Goal: Information Seeking & Learning: Learn about a topic

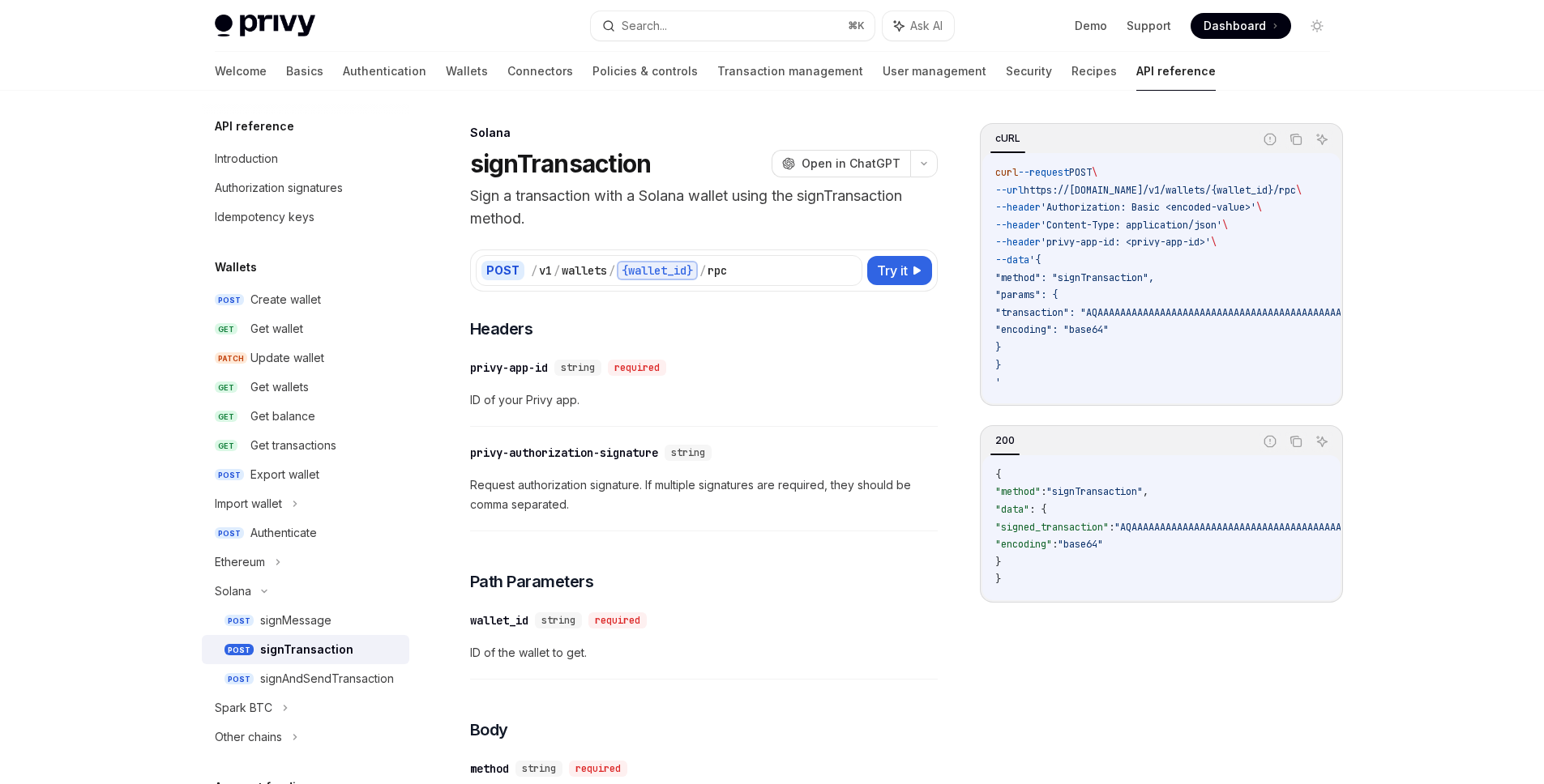
click at [416, 76] on div "Welcome Basics Authentication Wallets Connectors Policies & controls Transactio…" at bounding box center [715, 71] width 1001 height 39
click at [446, 74] on link "Wallets" at bounding box center [467, 71] width 42 height 39
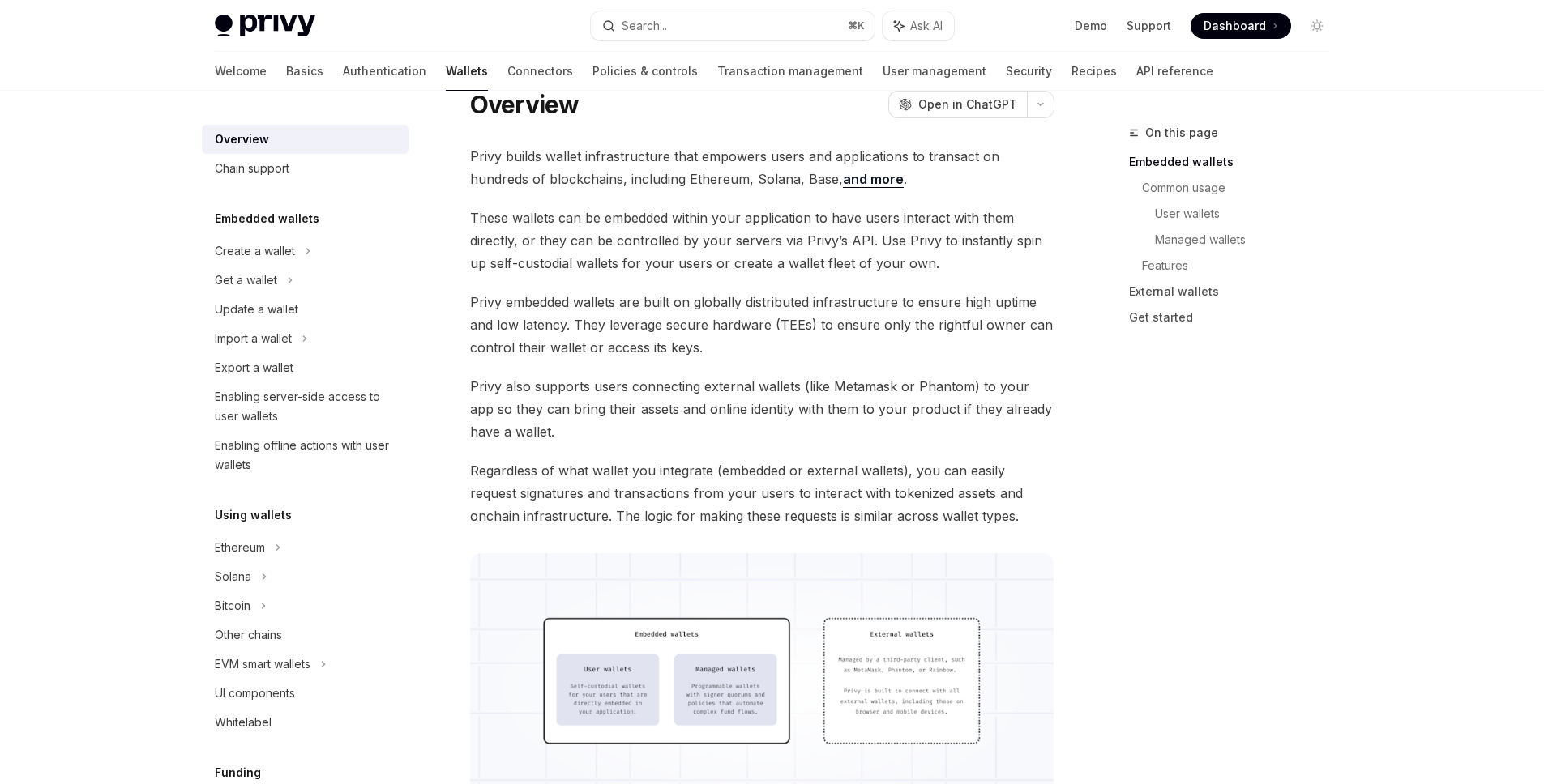
scroll to position [294, 0]
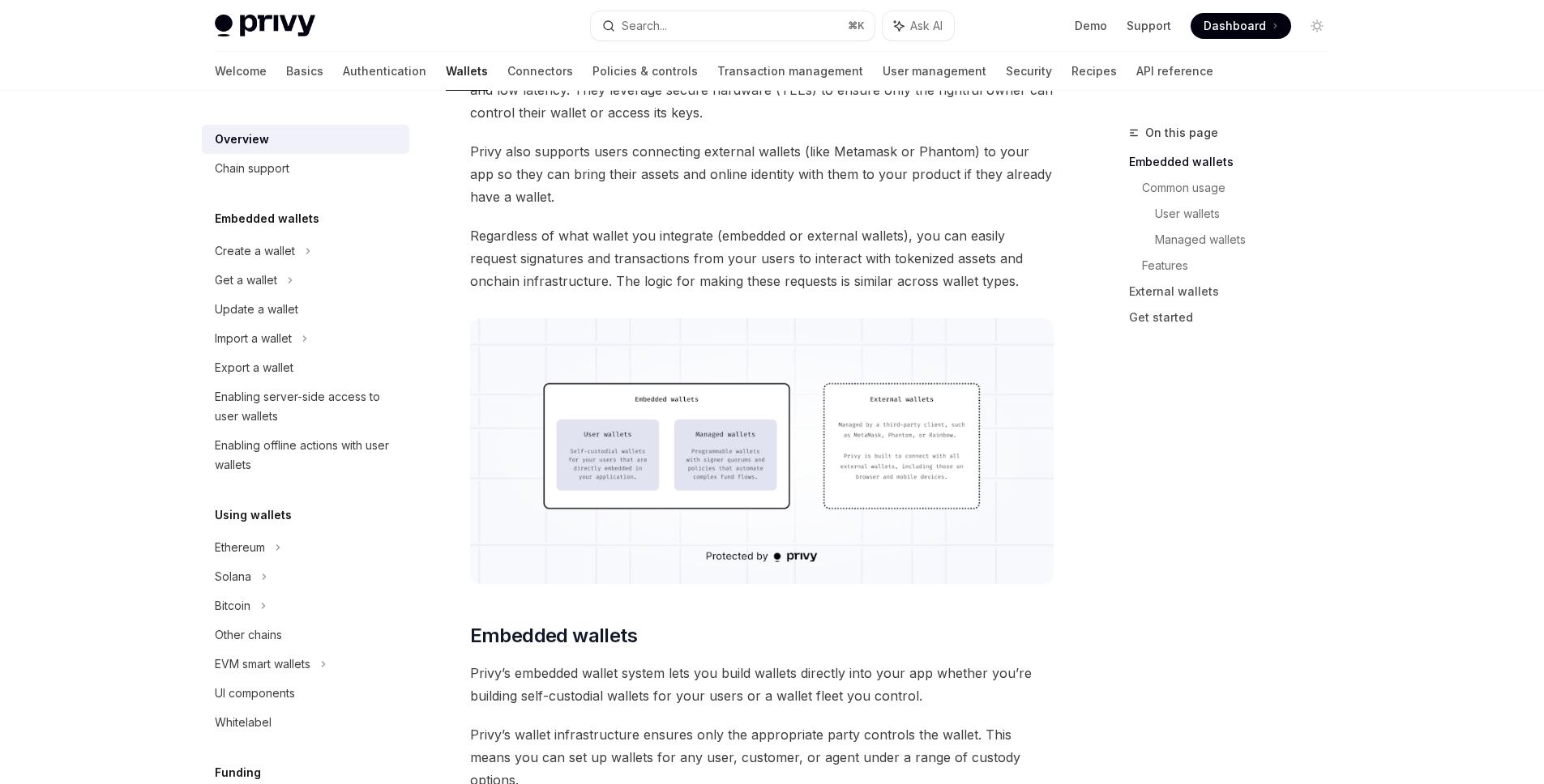
click at [701, 465] on img at bounding box center [763, 452] width 585 height 266
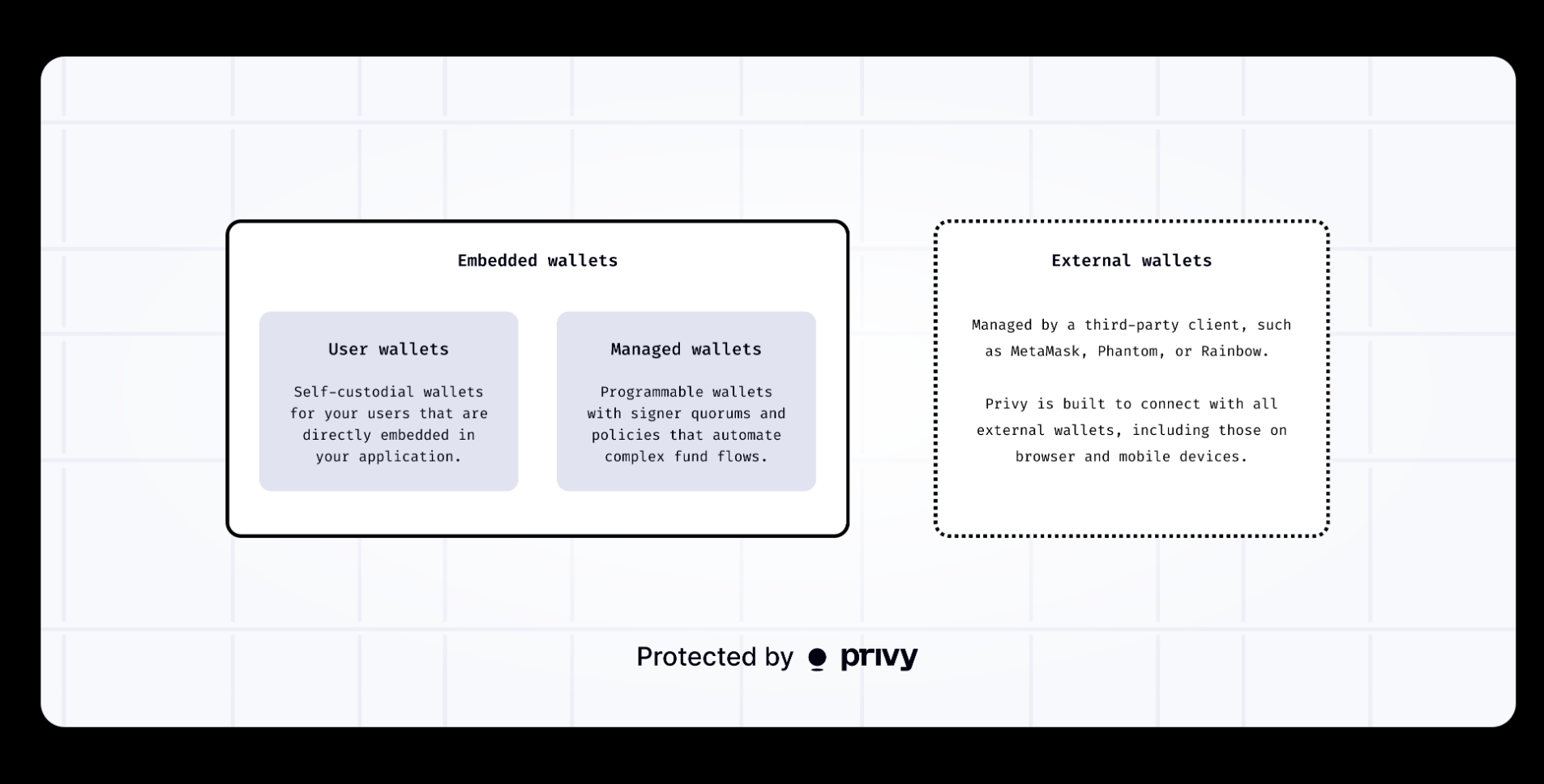
click at [699, 151] on img at bounding box center [779, 392] width 1476 height 671
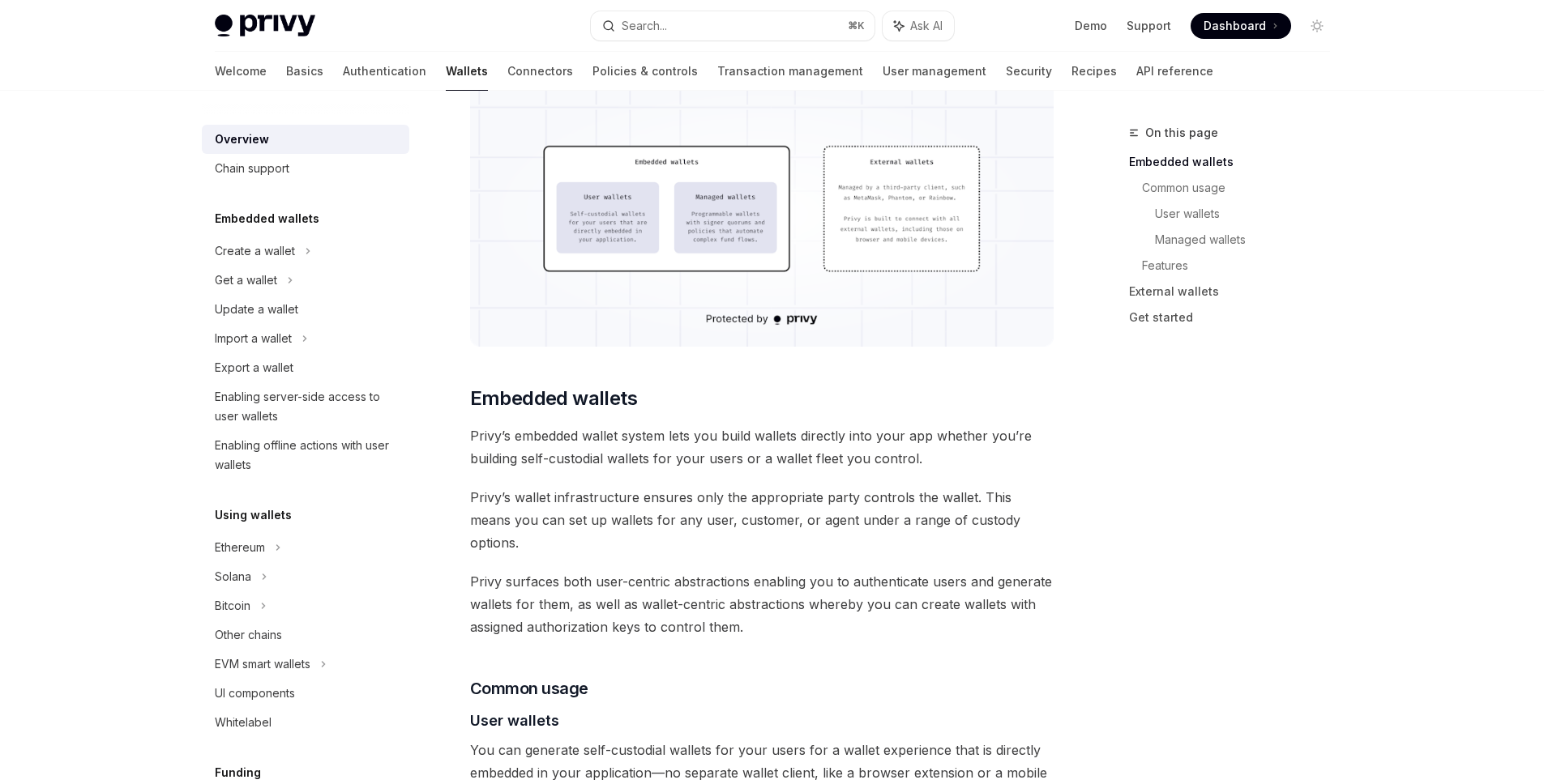
scroll to position [758, 0]
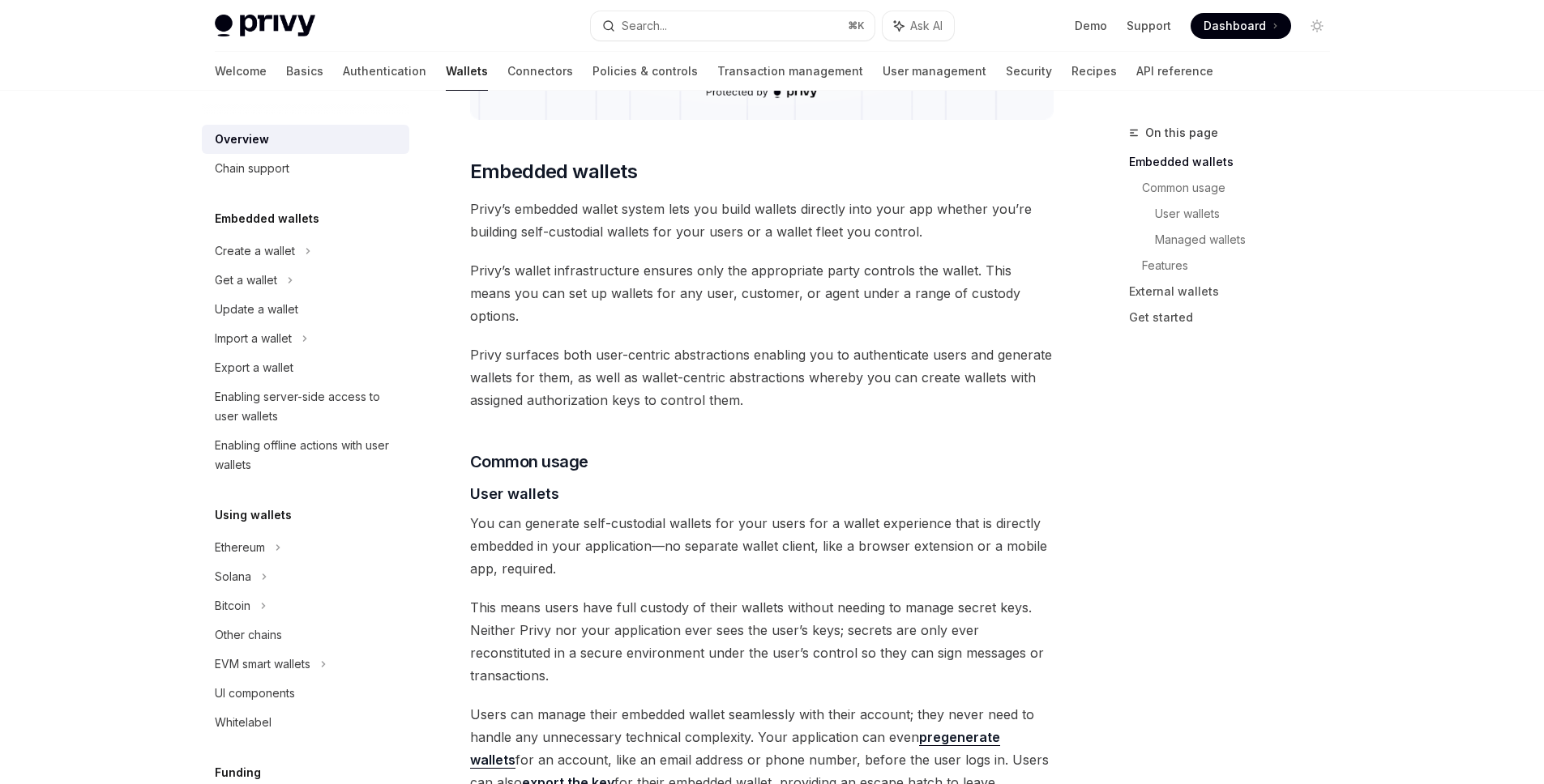
drag, startPoint x: 495, startPoint y: 208, endPoint x: 951, endPoint y: 250, distance: 457.9
click at [795, 282] on span "Privy’s wallet infrastructure ensures only the appropriate party controls the w…" at bounding box center [763, 293] width 585 height 68
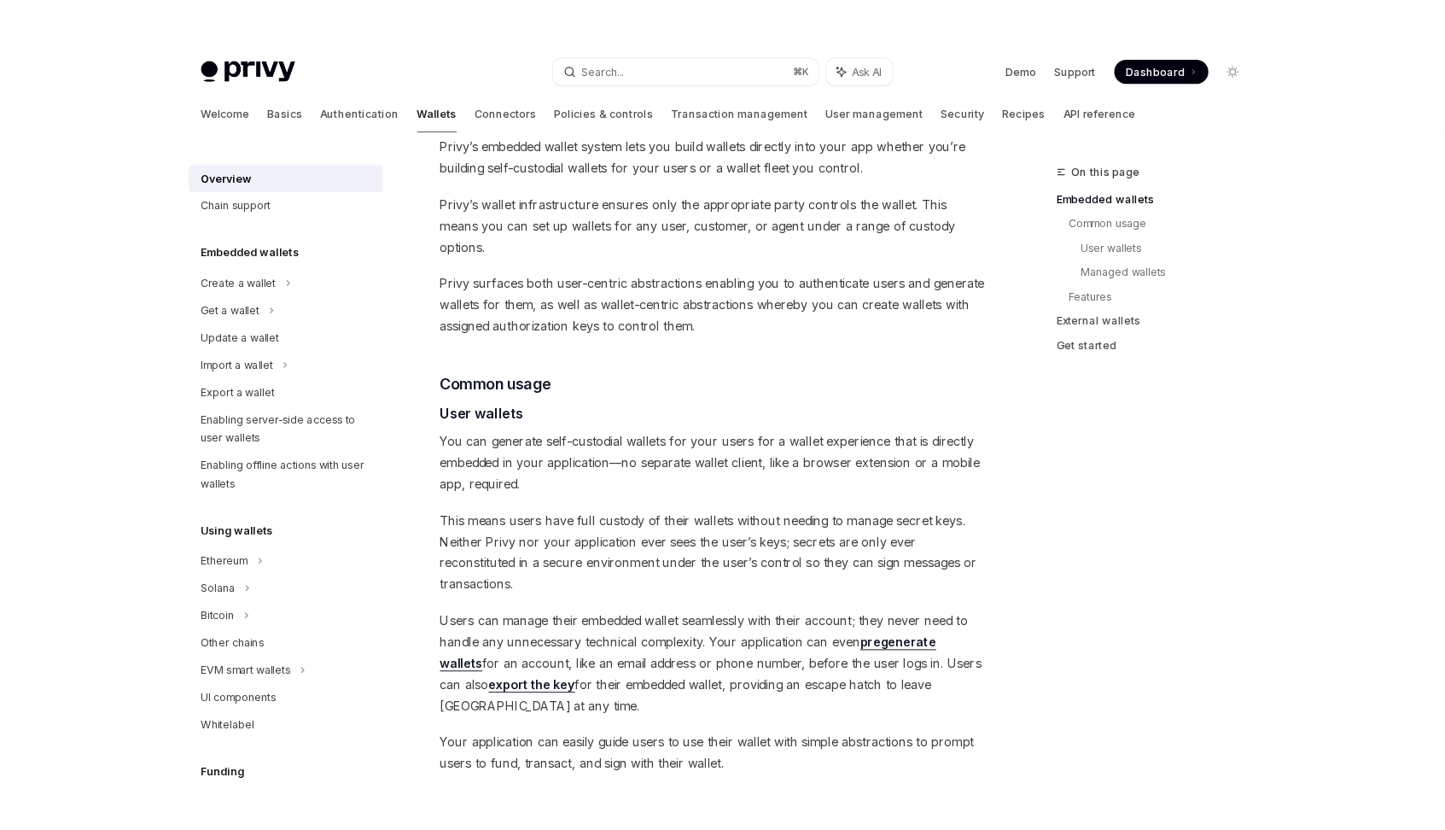
scroll to position [886, 0]
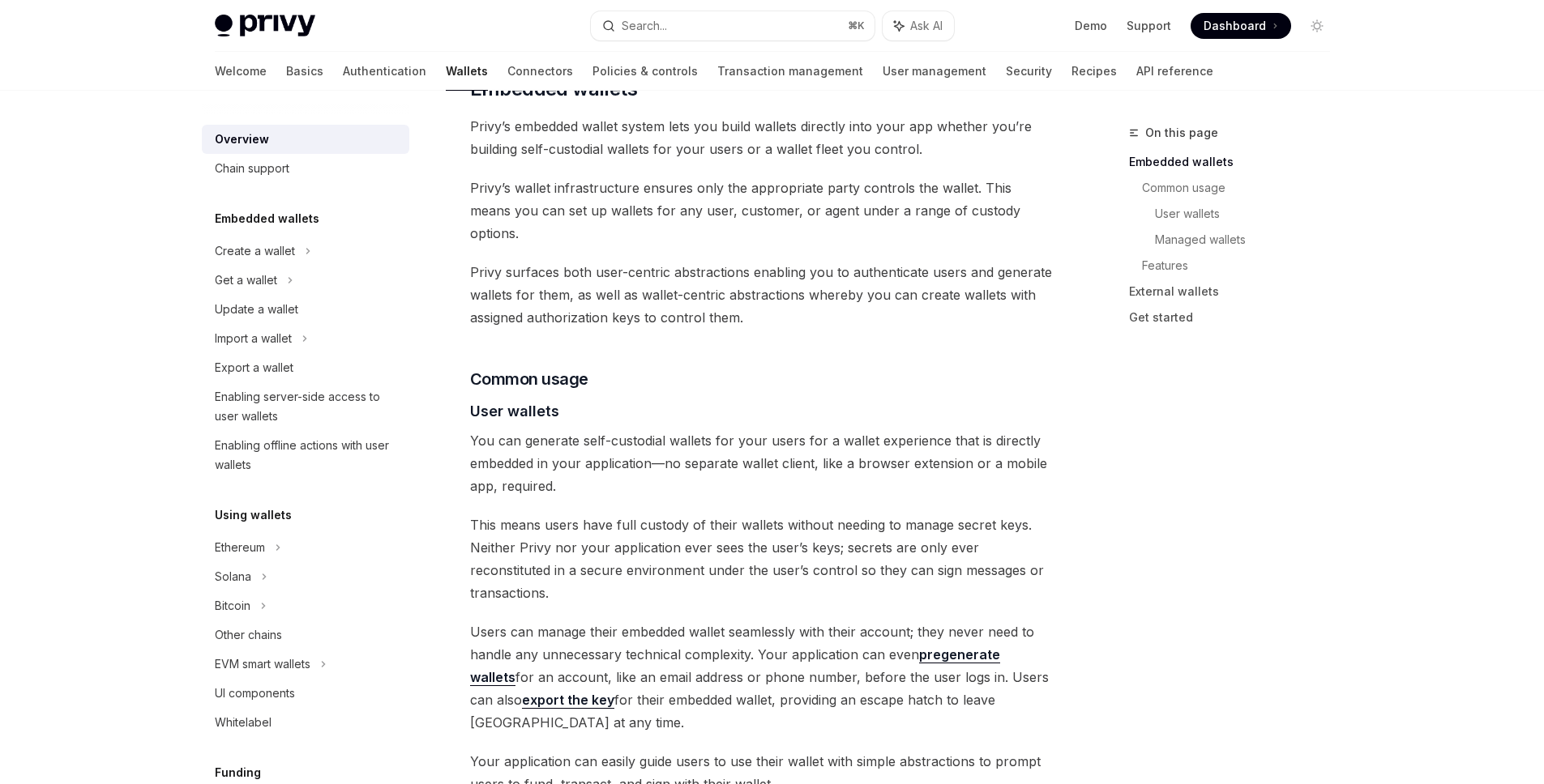
type textarea "*"
